Goal: Transaction & Acquisition: Purchase product/service

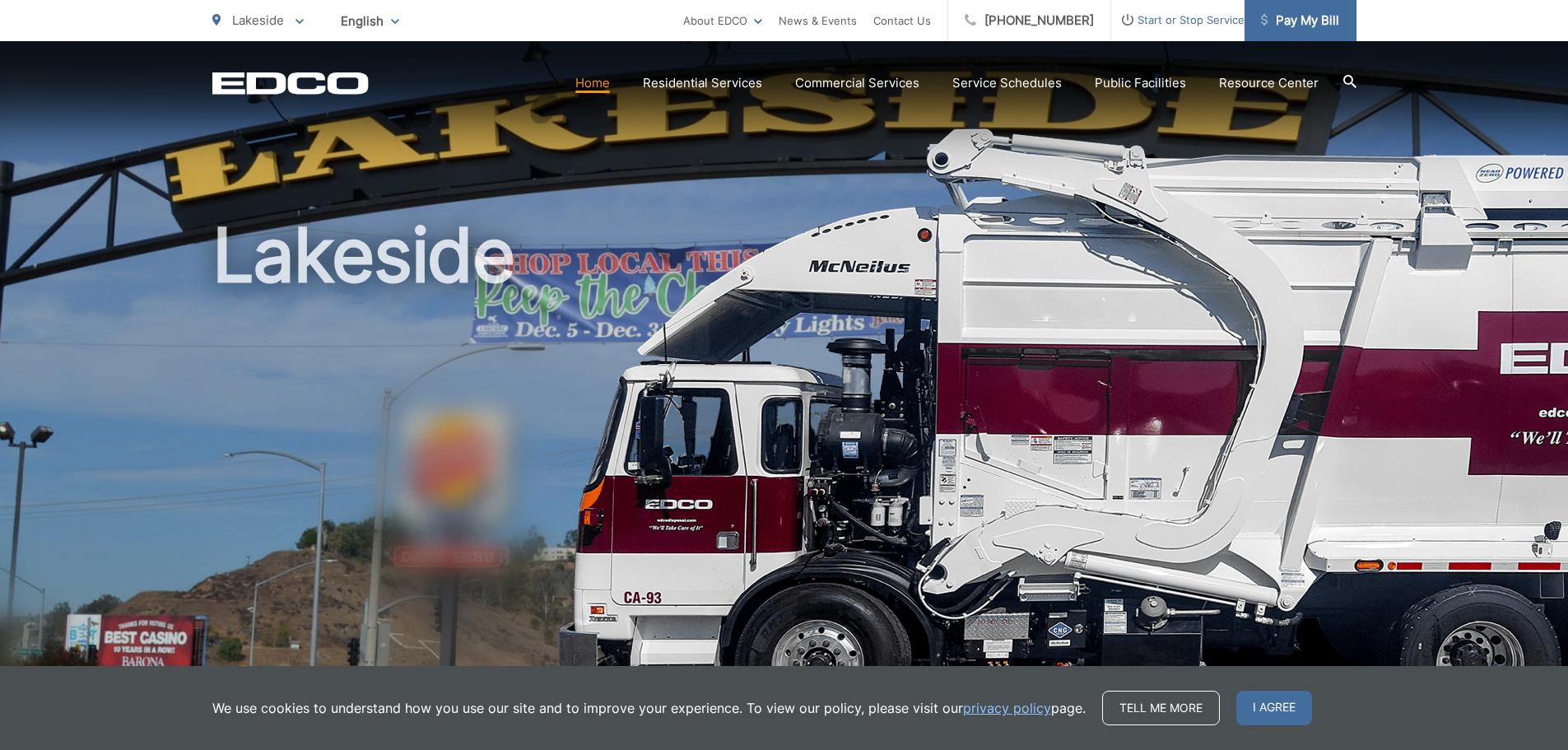
click at [1295, 23] on span "Pay My Bill" at bounding box center [1300, 21] width 78 height 20
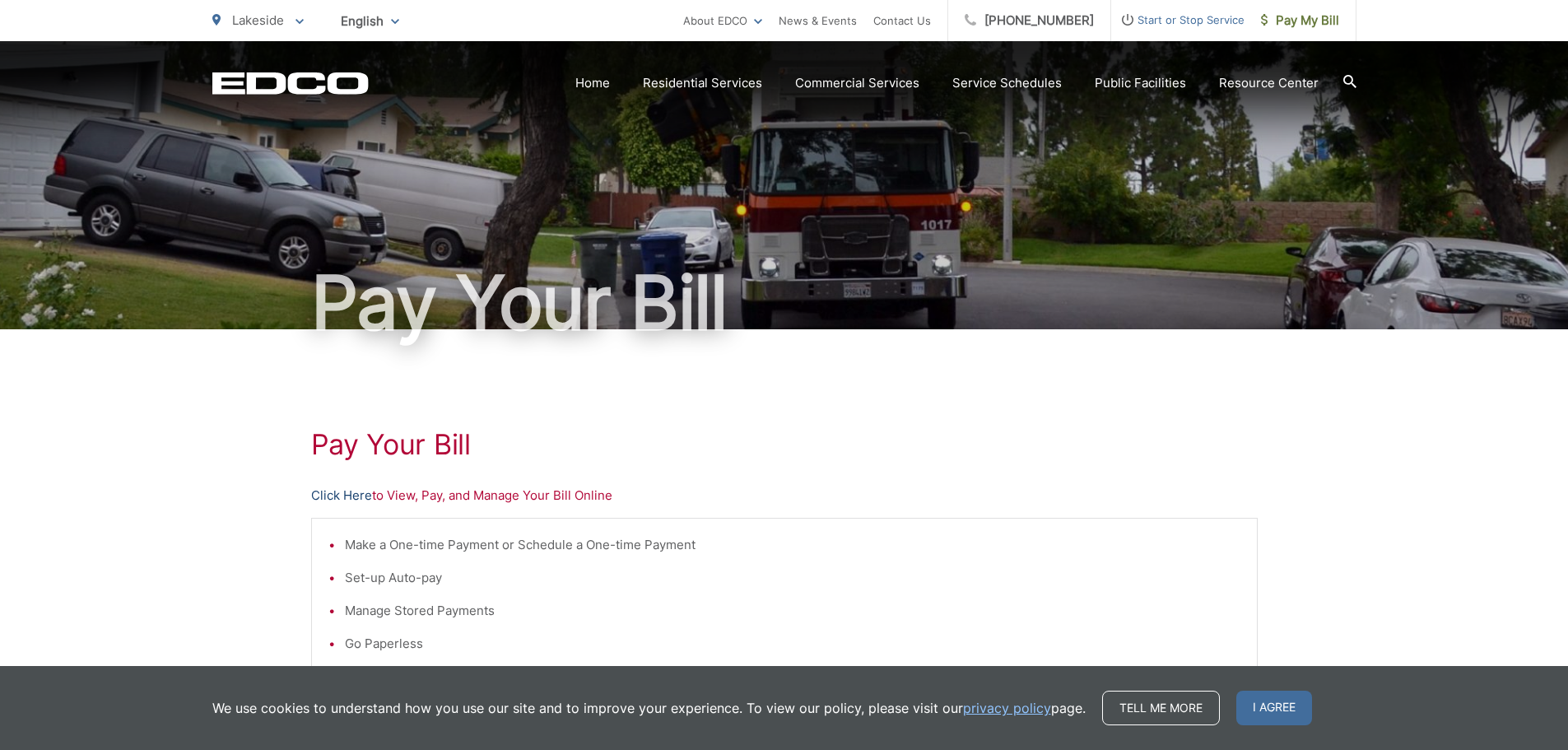
click at [326, 495] on link "Click Here" at bounding box center [342, 495] width 61 height 20
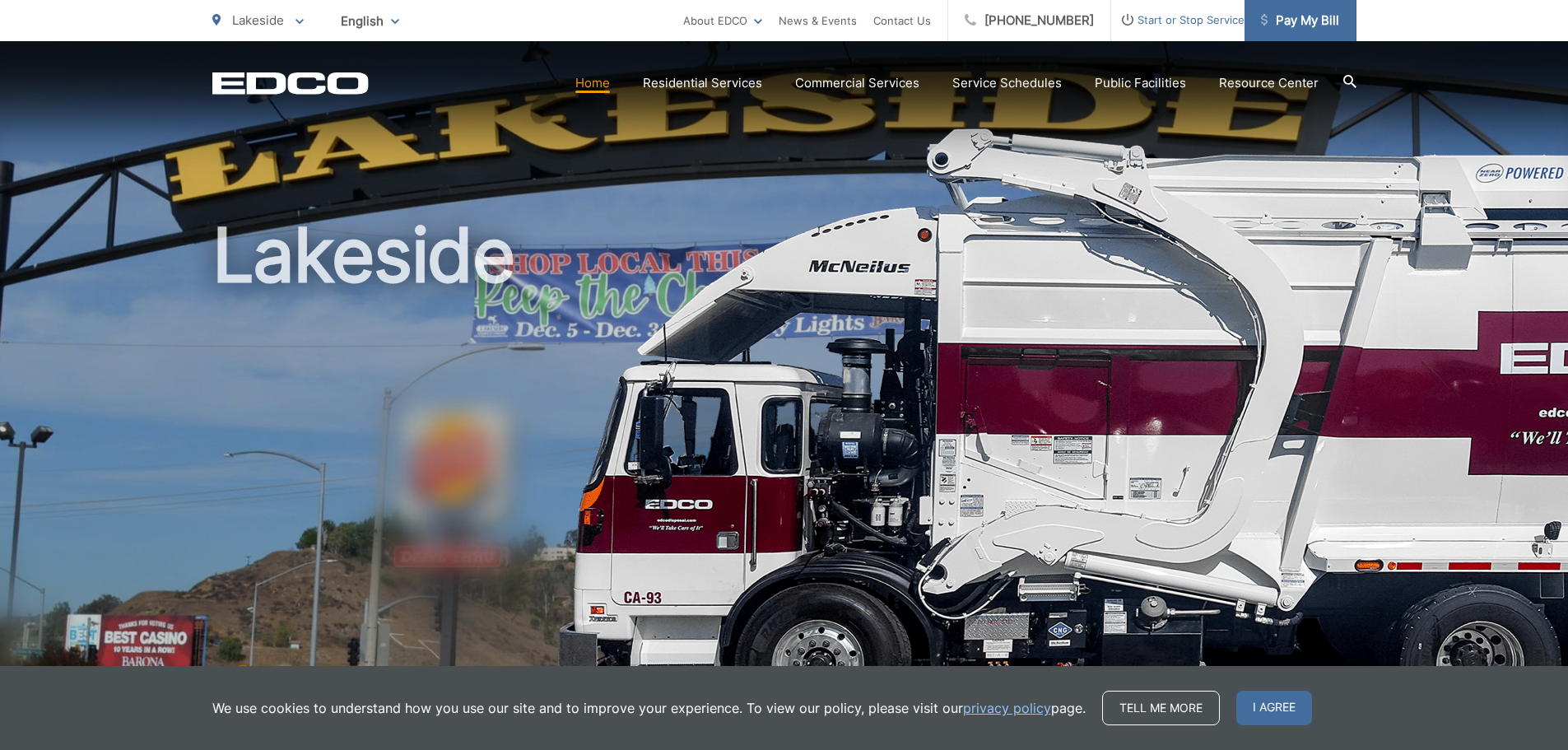
click at [1330, 14] on span "Pay My Bill" at bounding box center [1300, 21] width 78 height 20
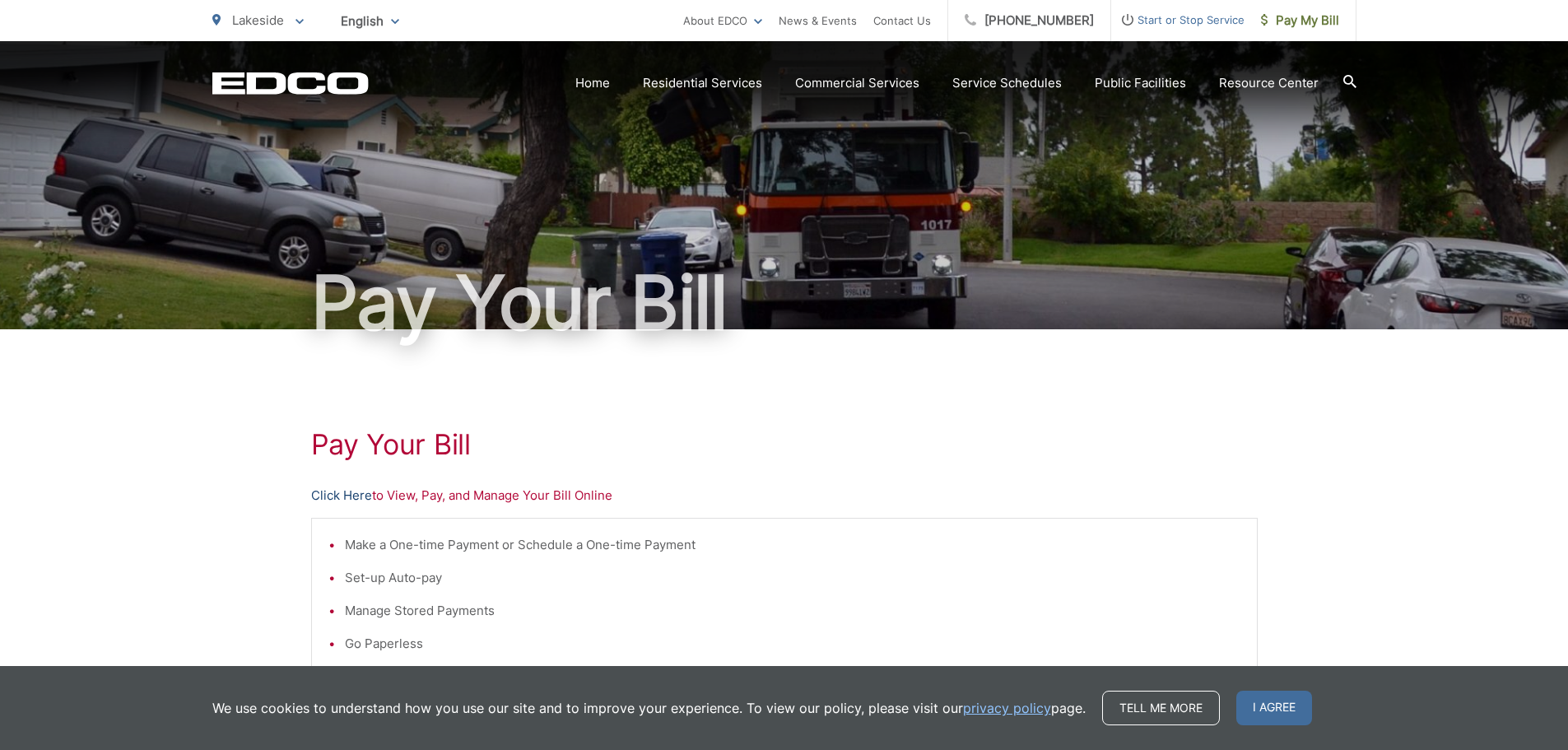
click at [358, 491] on link "Click Here" at bounding box center [342, 495] width 61 height 20
